Goal: Use online tool/utility: Utilize a website feature to perform a specific function

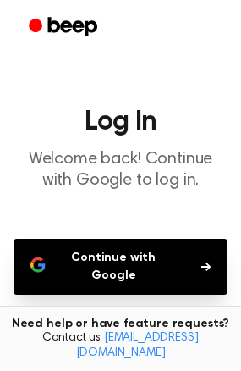
click at [125, 269] on button "Continue with Google" at bounding box center [121, 267] width 214 height 56
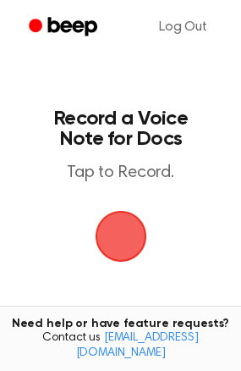
click at [118, 233] on span "button" at bounding box center [121, 236] width 82 height 82
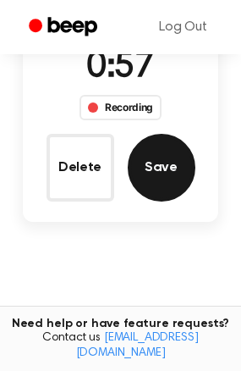
click at [154, 169] on button "Save" at bounding box center [162, 168] width 68 height 68
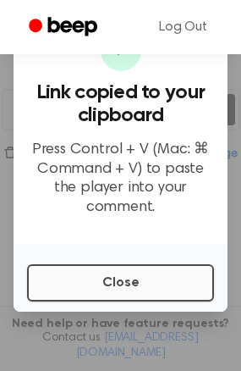
scroll to position [258, 0]
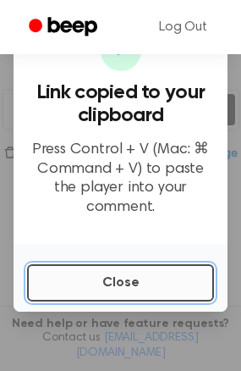
click at [115, 264] on button "Close" at bounding box center [120, 282] width 187 height 37
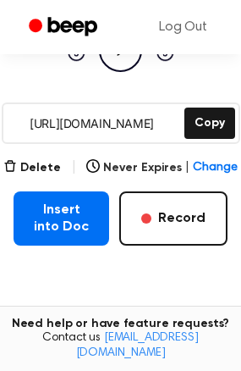
scroll to position [63, 0]
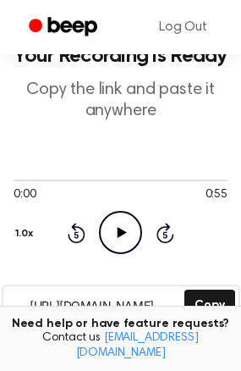
click at [118, 228] on icon at bounding box center [122, 232] width 9 height 11
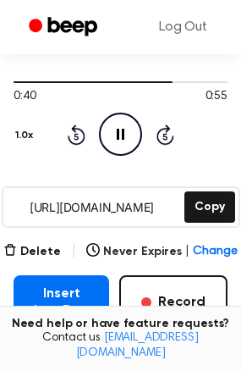
scroll to position [232, 0]
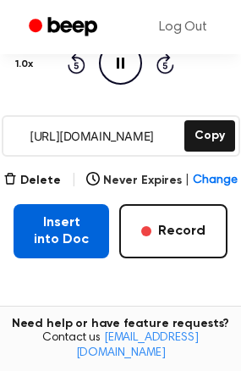
click at [63, 233] on button "Insert into Doc" at bounding box center [62, 231] width 96 height 54
click at [58, 236] on button "Insert into Doc" at bounding box center [62, 231] width 96 height 54
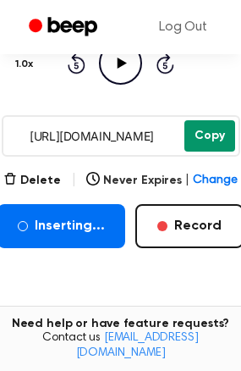
click at [201, 138] on button "Copy" at bounding box center [209, 135] width 51 height 31
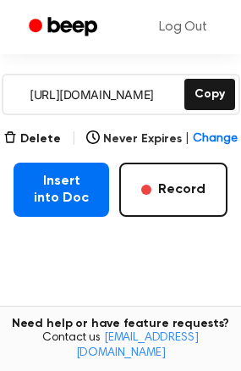
scroll to position [147, 0]
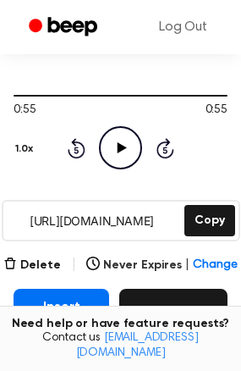
click at [178, 308] on button "Record" at bounding box center [173, 315] width 108 height 54
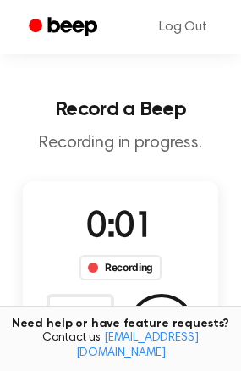
scroll to position [0, 0]
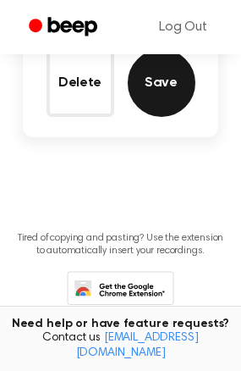
click at [177, 99] on button "Save" at bounding box center [162, 83] width 68 height 68
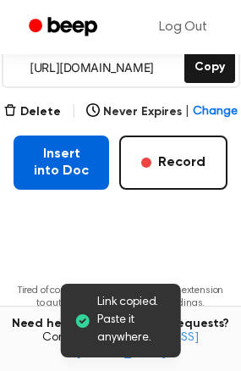
scroll to position [343, 0]
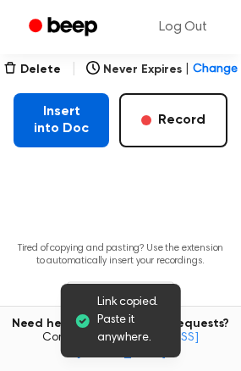
click at [88, 124] on button "Insert into Doc" at bounding box center [62, 120] width 96 height 54
